Goal: Leave review/rating

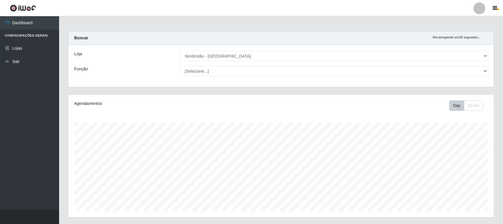
select select "420"
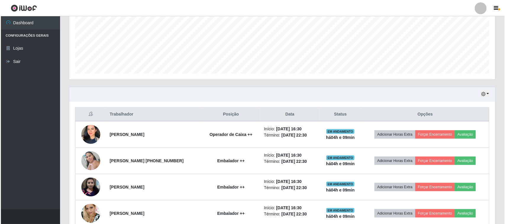
scroll to position [123, 426]
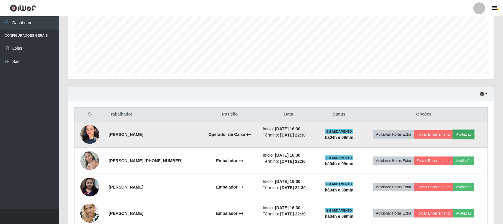
click at [461, 132] on button "Avaliação" at bounding box center [464, 134] width 21 height 8
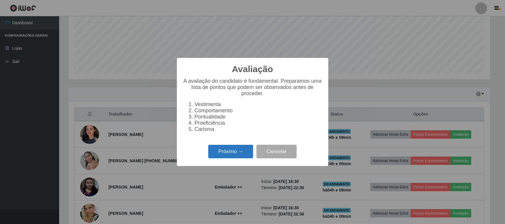
click at [227, 159] on button "Próximo →" at bounding box center [230, 152] width 45 height 14
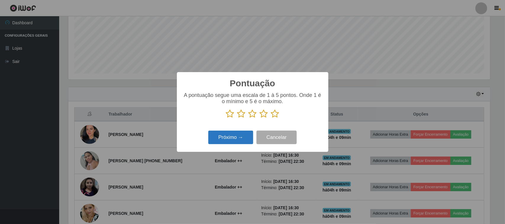
scroll to position [295627, 295328]
click at [276, 112] on icon at bounding box center [275, 113] width 8 height 9
click at [271, 118] on input "radio" at bounding box center [271, 118] width 0 height 0
click at [241, 137] on button "Próximo →" at bounding box center [230, 138] width 45 height 14
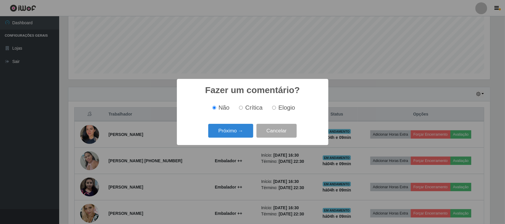
click at [274, 111] on label "Elogio" at bounding box center [282, 107] width 25 height 7
click at [274, 110] on input "Elogio" at bounding box center [274, 108] width 4 height 4
radio input "true"
click at [236, 130] on button "Próximo →" at bounding box center [230, 131] width 45 height 14
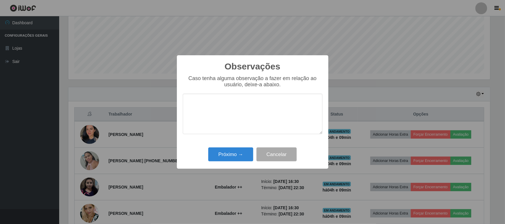
click at [255, 113] on textarea at bounding box center [253, 114] width 140 height 41
type textarea "pontual"
click at [250, 156] on button "Próximo →" at bounding box center [230, 155] width 45 height 14
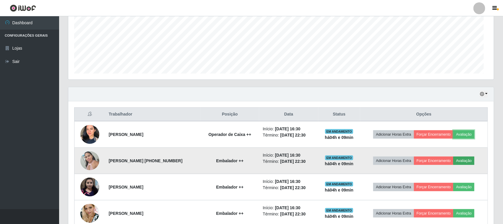
scroll to position [123, 426]
click at [466, 161] on button "Avaliação" at bounding box center [464, 161] width 21 height 8
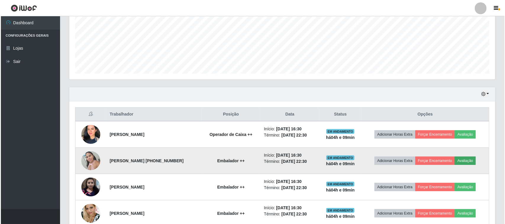
scroll to position [123, 422]
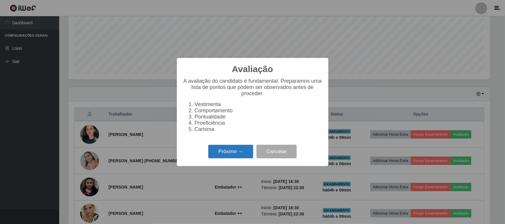
click at [240, 154] on button "Próximo →" at bounding box center [230, 152] width 45 height 14
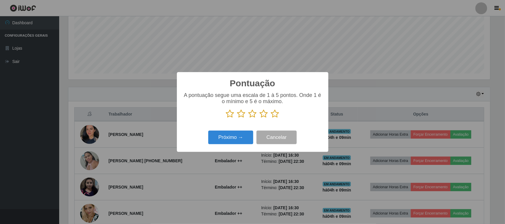
scroll to position [295627, 295328]
click at [276, 116] on icon at bounding box center [275, 113] width 8 height 9
click at [271, 118] on input "radio" at bounding box center [271, 118] width 0 height 0
click at [231, 144] on button "Próximo →" at bounding box center [230, 138] width 45 height 14
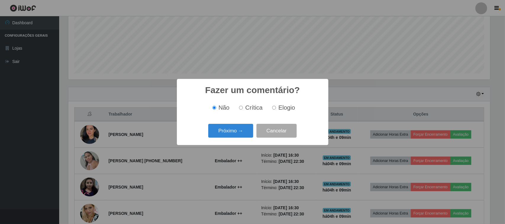
click at [273, 107] on input "Elogio" at bounding box center [274, 108] width 4 height 4
radio input "true"
click at [245, 125] on button "Próximo →" at bounding box center [230, 131] width 45 height 14
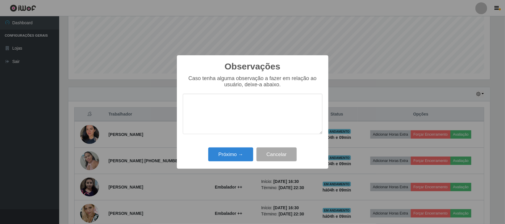
click at [256, 112] on textarea at bounding box center [253, 114] width 140 height 41
type textarea "pontual"
click at [247, 156] on button "Próximo →" at bounding box center [230, 155] width 45 height 14
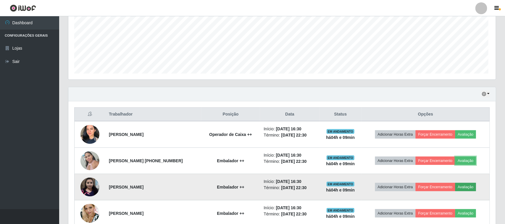
scroll to position [123, 426]
click at [459, 186] on button "Avaliação" at bounding box center [464, 187] width 21 height 8
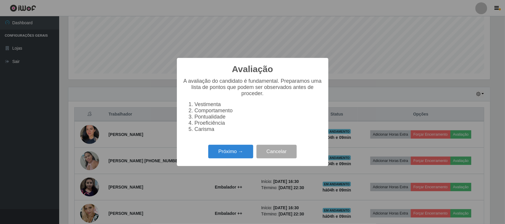
scroll to position [123, 422]
click at [246, 156] on button "Próximo →" at bounding box center [230, 152] width 45 height 14
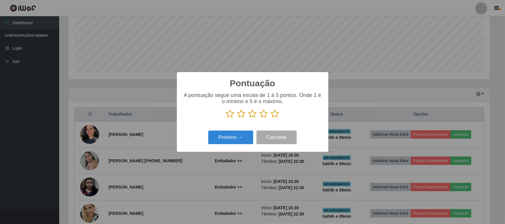
scroll to position [295627, 295328]
click at [277, 113] on icon at bounding box center [275, 113] width 8 height 9
click at [271, 118] on input "radio" at bounding box center [271, 118] width 0 height 0
click at [249, 136] on button "Próximo →" at bounding box center [230, 138] width 45 height 14
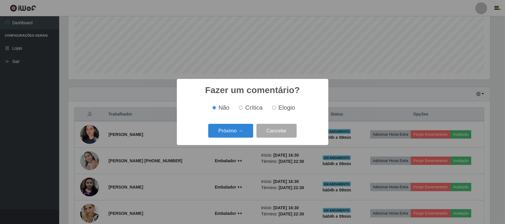
click at [285, 102] on div "Não Crítica Elogio" at bounding box center [253, 107] width 140 height 17
click at [272, 109] on input "Elogio" at bounding box center [274, 108] width 4 height 4
radio input "true"
click at [252, 125] on button "Próximo →" at bounding box center [230, 131] width 45 height 14
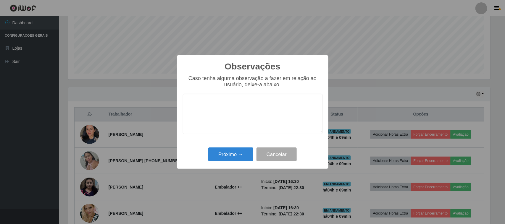
click at [268, 108] on textarea at bounding box center [253, 114] width 140 height 41
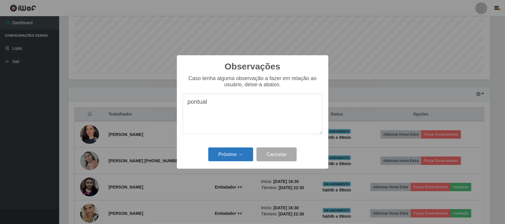
type textarea "pontual"
click at [240, 153] on button "Próximo →" at bounding box center [230, 155] width 45 height 14
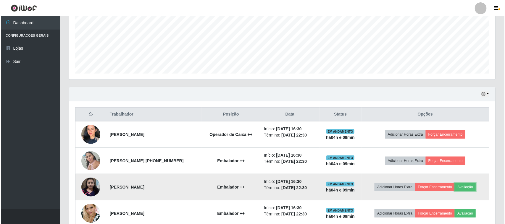
scroll to position [195, 0]
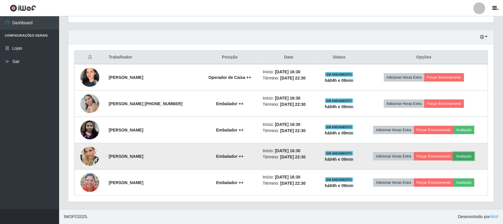
click at [463, 154] on button "Avaliação" at bounding box center [464, 156] width 21 height 8
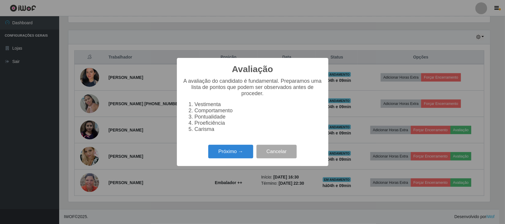
scroll to position [123, 422]
click at [209, 153] on button "Próximo →" at bounding box center [230, 152] width 45 height 14
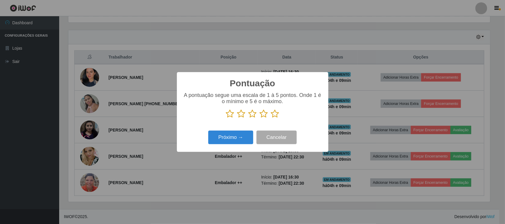
click at [274, 116] on icon at bounding box center [275, 113] width 8 height 9
click at [271, 118] on input "radio" at bounding box center [271, 118] width 0 height 0
click at [238, 135] on button "Próximo →" at bounding box center [230, 138] width 45 height 14
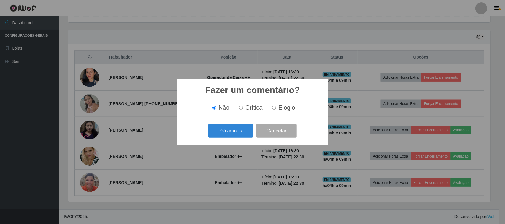
click at [283, 108] on span "Elogio" at bounding box center [286, 107] width 17 height 7
click at [276, 108] on input "Elogio" at bounding box center [274, 108] width 4 height 4
radio input "true"
click at [240, 126] on button "Próximo →" at bounding box center [230, 131] width 45 height 14
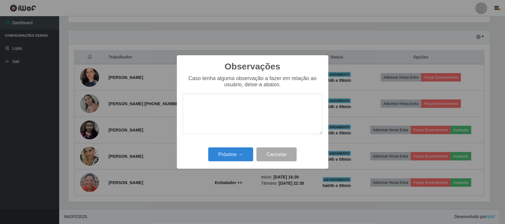
click at [265, 106] on textarea at bounding box center [253, 114] width 140 height 41
type textarea "pontual"
click at [245, 159] on button "Próximo →" at bounding box center [230, 155] width 45 height 14
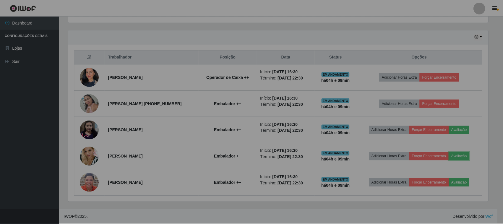
scroll to position [0, 0]
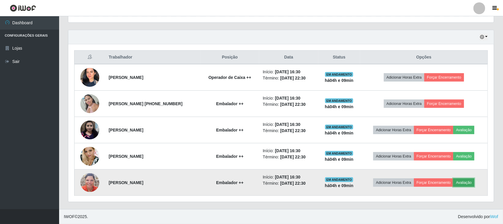
click at [465, 185] on button "Avaliação" at bounding box center [464, 183] width 21 height 8
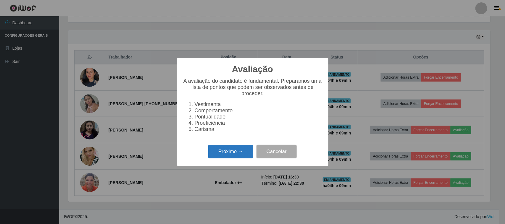
click at [232, 155] on button "Próximo →" at bounding box center [230, 152] width 45 height 14
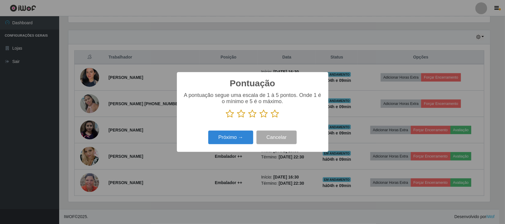
click at [278, 117] on icon at bounding box center [275, 113] width 8 height 9
click at [271, 118] on input "radio" at bounding box center [271, 118] width 0 height 0
click at [245, 137] on button "Próximo →" at bounding box center [230, 138] width 45 height 14
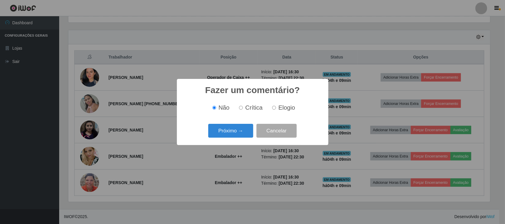
click at [272, 107] on input "Elogio" at bounding box center [274, 108] width 4 height 4
radio input "true"
click at [243, 134] on button "Próximo →" at bounding box center [230, 131] width 45 height 14
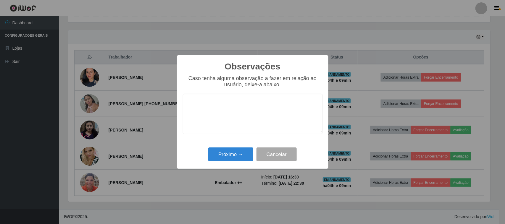
click at [268, 104] on textarea at bounding box center [253, 114] width 140 height 41
type textarea "pontual"
click at [226, 149] on button "Próximo →" at bounding box center [230, 155] width 45 height 14
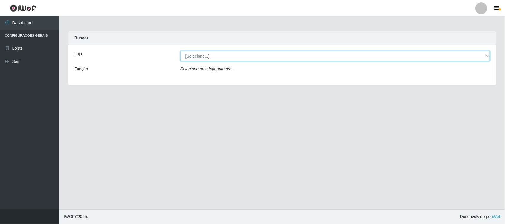
drag, startPoint x: 292, startPoint y: 55, endPoint x: 291, endPoint y: 60, distance: 5.1
click at [292, 55] on select "[Selecione...] Nordestão - Santa Catarina" at bounding box center [334, 56] width 309 height 10
select select "420"
click at [180, 51] on select "[Selecione...] Nordestão - Santa Catarina" at bounding box center [334, 56] width 309 height 10
